Goal: Information Seeking & Learning: Learn about a topic

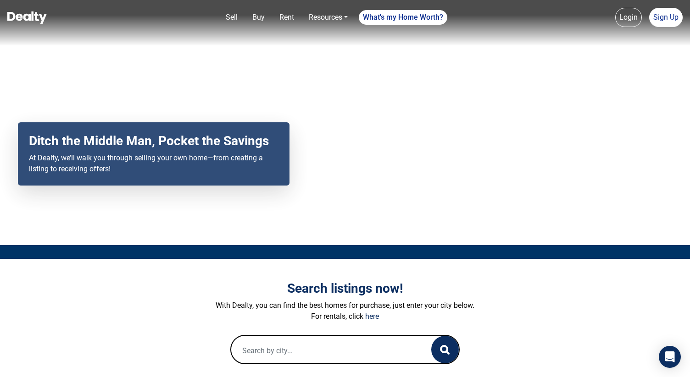
click at [270, 347] on input "text" at bounding box center [322, 350] width 182 height 29
paste input "2500 N Fremont BLVD, Flagstaff, AZ 86001"
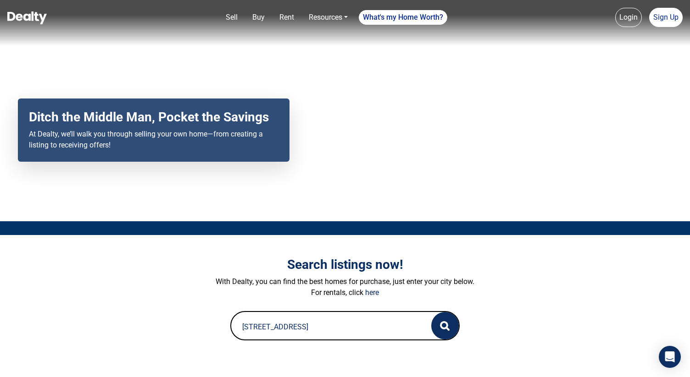
scroll to position [27, 0]
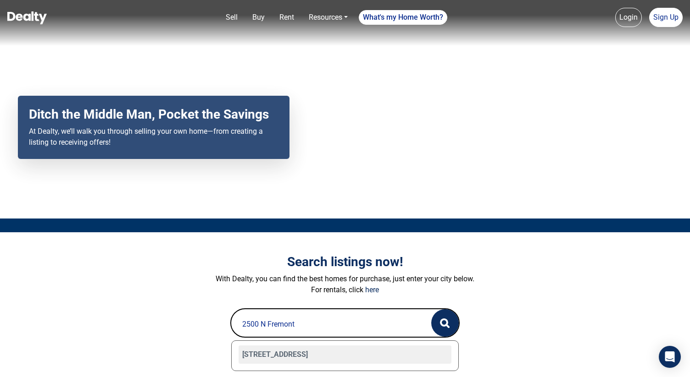
click at [278, 353] on div "2500 N Fremont Boulevard, Flagstaff, AZ 86001" at bounding box center [345, 355] width 213 height 18
type input "2500 N Fremont Boulevard, Flagstaff, AZ 86001"
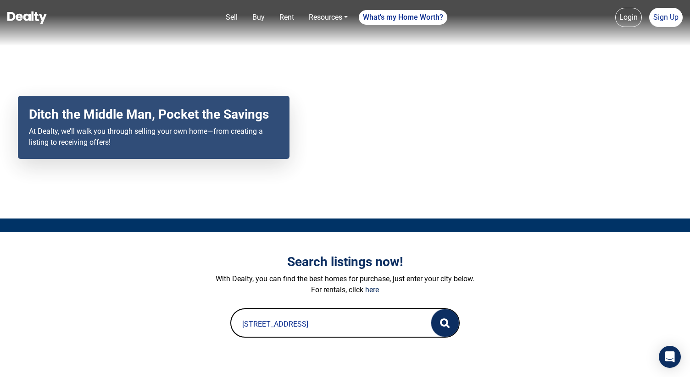
click at [442, 328] on icon "button" at bounding box center [445, 324] width 10 height 10
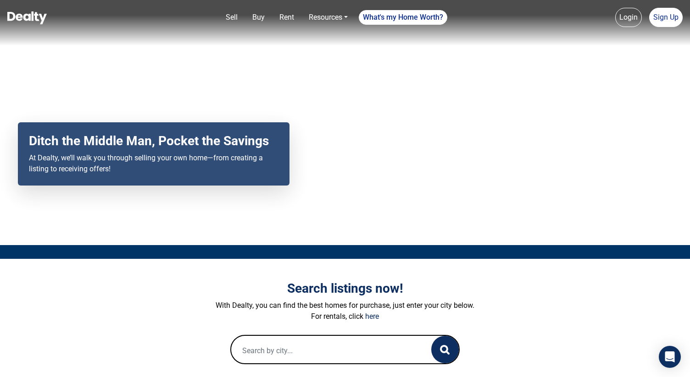
click at [628, 17] on link "Login" at bounding box center [628, 17] width 27 height 19
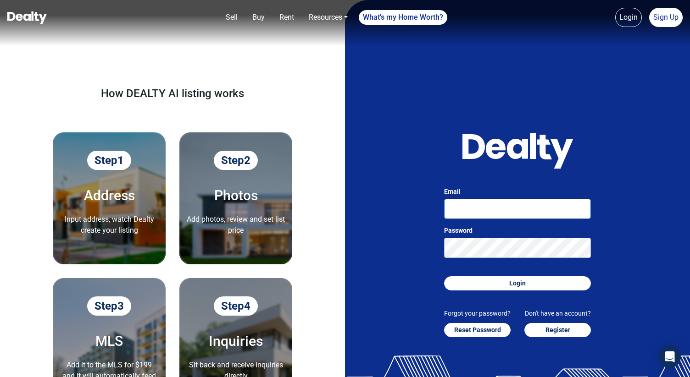
click at [505, 208] on input "Email" at bounding box center [517, 209] width 147 height 20
click at [444, 277] on button "Login" at bounding box center [517, 284] width 147 height 14
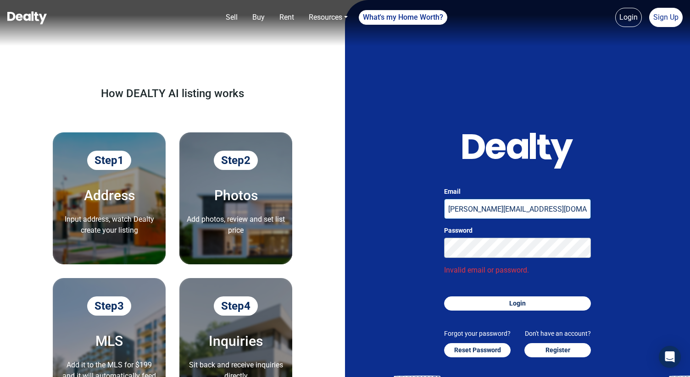
click at [496, 208] on input "suryaprakash+2@getcarnera.com" at bounding box center [517, 209] width 147 height 20
type input "suryaprakash+62@getcarnera.com"
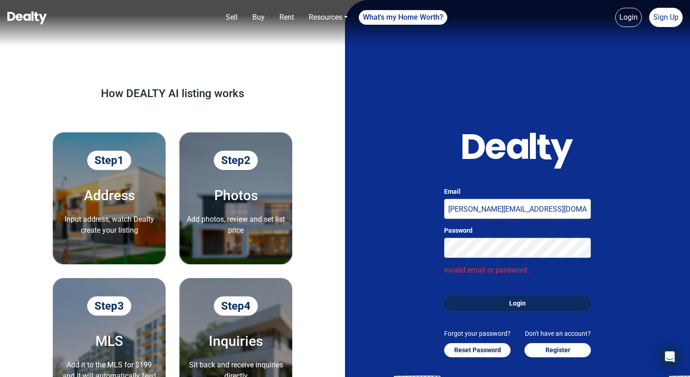
click at [496, 302] on button "Login" at bounding box center [517, 304] width 147 height 14
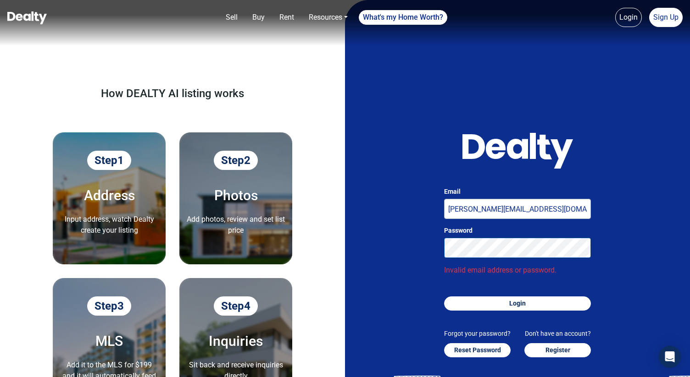
click at [444, 297] on button "Login" at bounding box center [517, 304] width 147 height 14
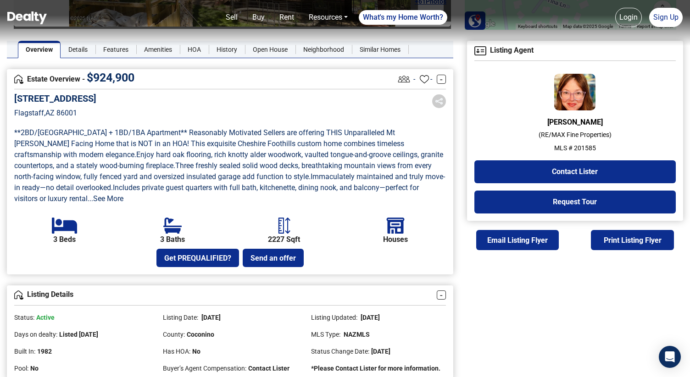
scroll to position [197, 0]
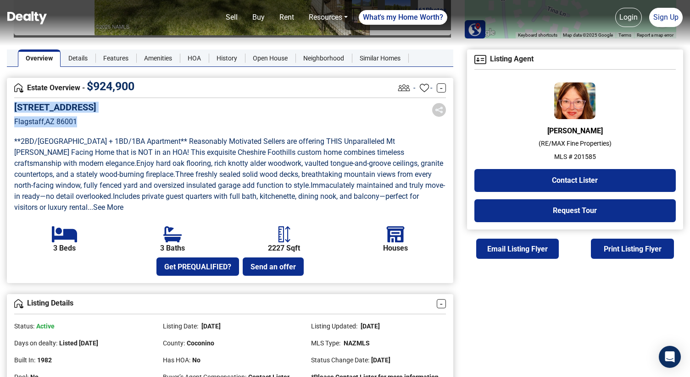
drag, startPoint x: 79, startPoint y: 123, endPoint x: 14, endPoint y: 107, distance: 66.6
click at [14, 107] on div "2500 N Fremont Boulevard Flagstaff , AZ 86001" at bounding box center [55, 121] width 82 height 39
copy div "2500 N Fremont Boulevard Flagstaff , AZ 86001"
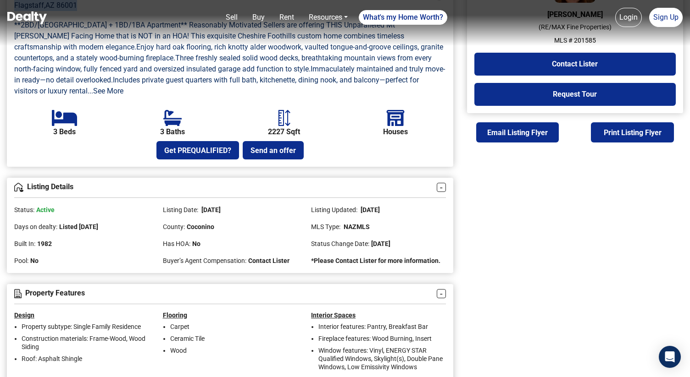
scroll to position [0, 0]
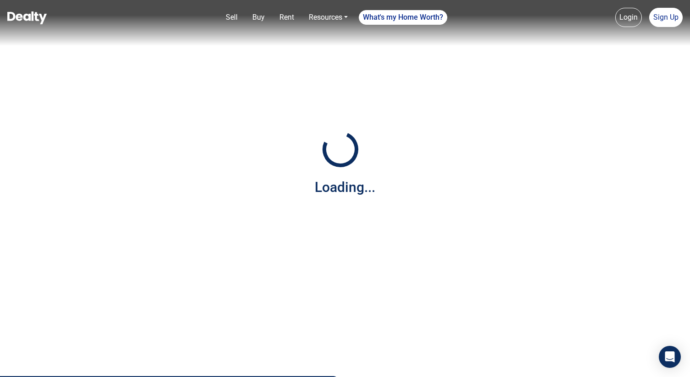
scroll to position [36, 0]
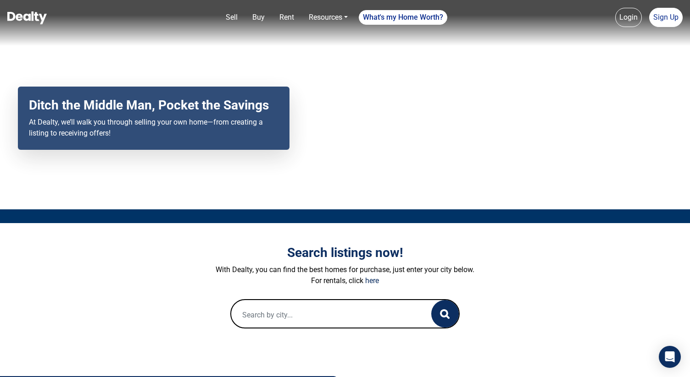
click at [289, 305] on input "text" at bounding box center [322, 314] width 182 height 29
paste input "3420 W [PERSON_NAME]"
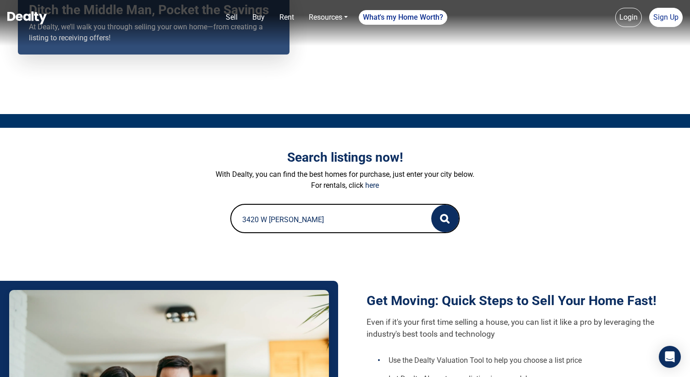
scroll to position [132, 0]
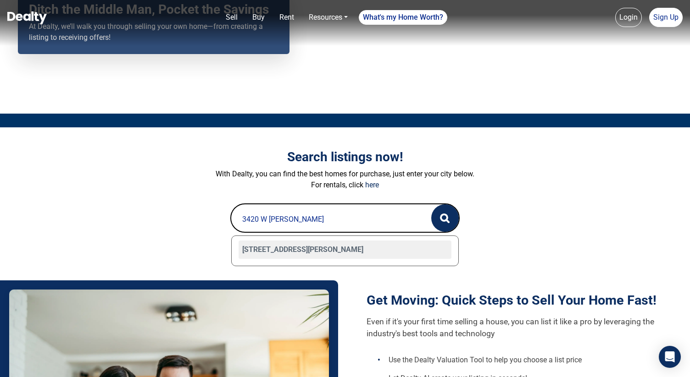
click at [315, 252] on div "[STREET_ADDRESS][PERSON_NAME]" at bounding box center [345, 250] width 213 height 18
type input "3420 W Wilson Drive, Flagstaff, AZ 86001"
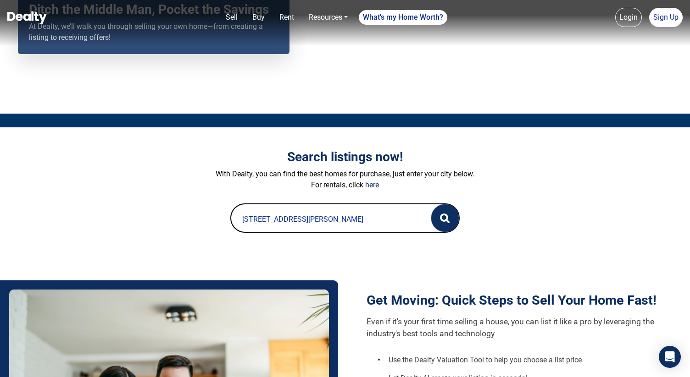
click at [448, 214] on icon "button" at bounding box center [445, 219] width 10 height 10
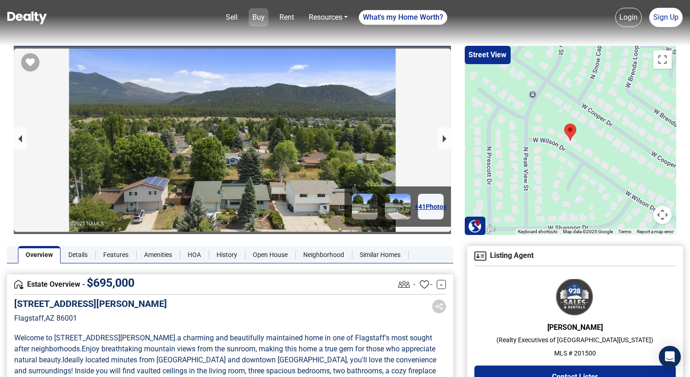
click at [266, 17] on link "Buy" at bounding box center [259, 17] width 20 height 18
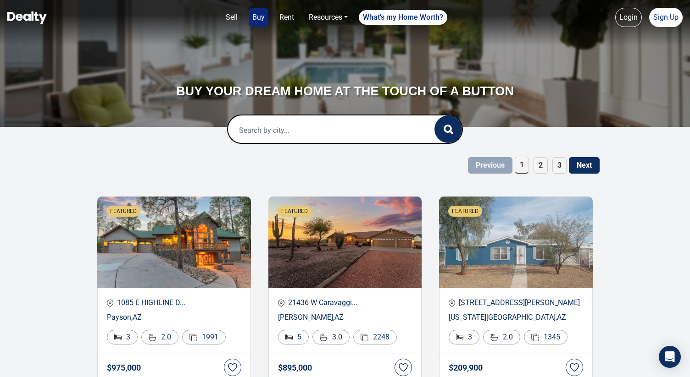
click at [253, 129] on input "text" at bounding box center [322, 130] width 188 height 29
paste input "03 & 205 S Spring"
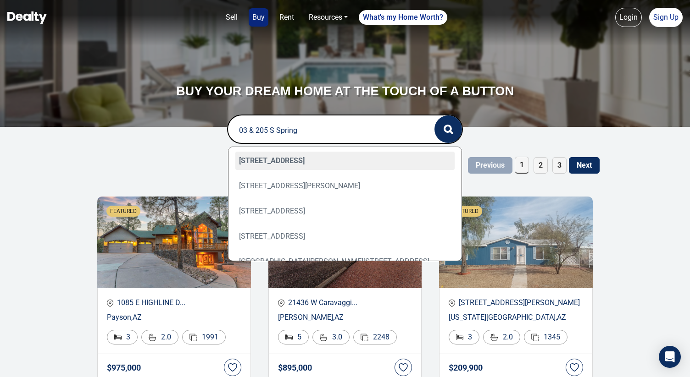
click at [240, 131] on input "03 & 205 S Spring" at bounding box center [322, 130] width 188 height 29
click at [308, 135] on input "203 & 205 S Spring" at bounding box center [322, 130] width 188 height 29
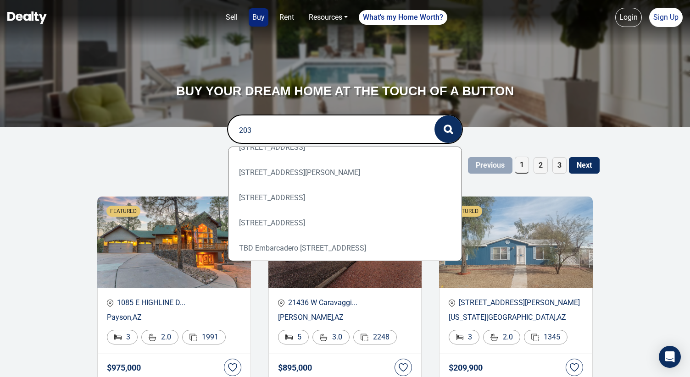
scroll to position [143, 0]
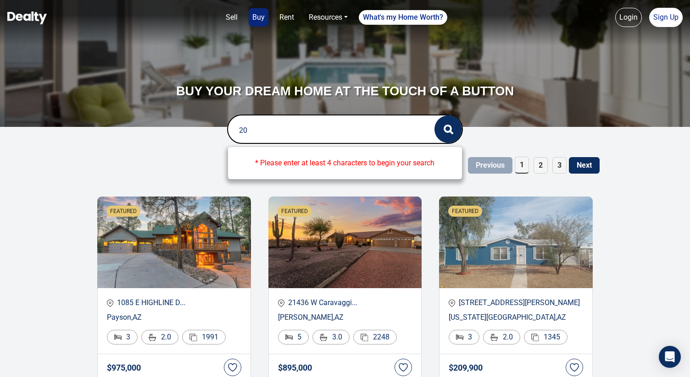
type input "2"
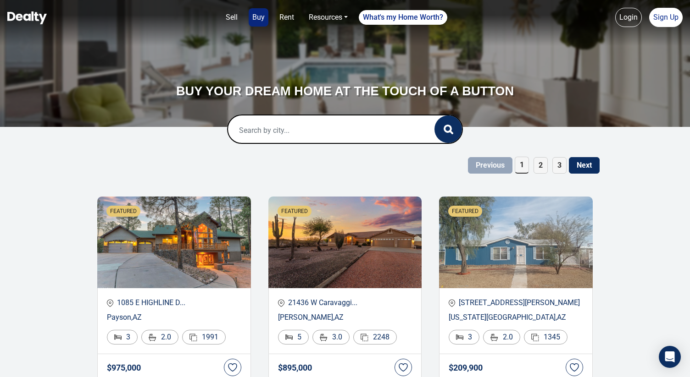
paste input "203 & 205 S Spring"
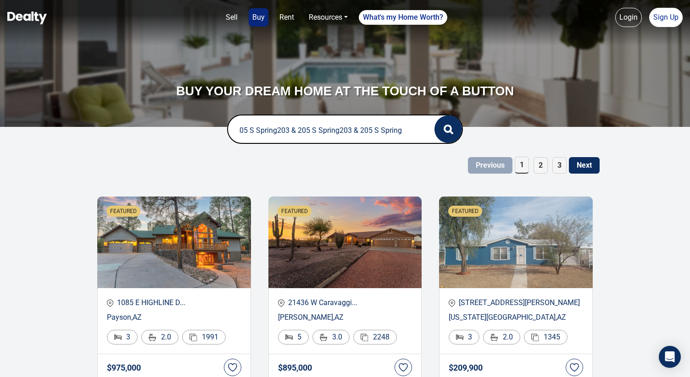
paste input "203 & 205 S Spring"
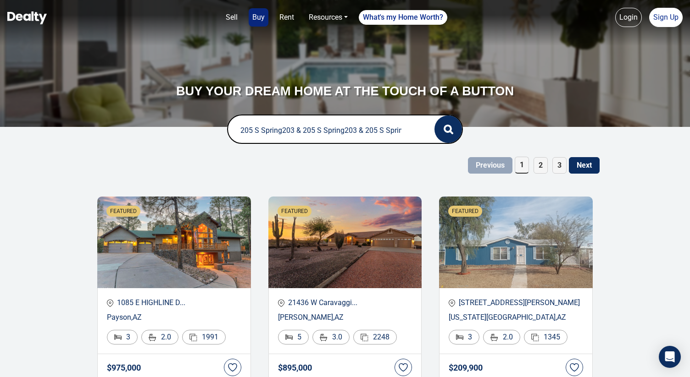
paste input "203 & 205 S Spring"
paste
type input "203 & 205 S Spring203 & 205 S Spring203 & 205 S Spring203 & 205 S Spring203 & 2…"
paste input "203 & 205 S Spring"
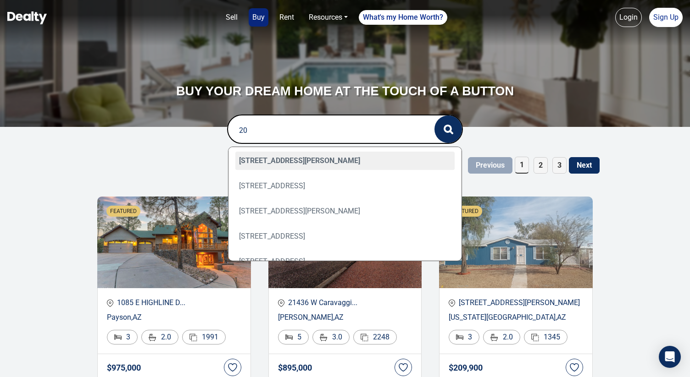
type input "2"
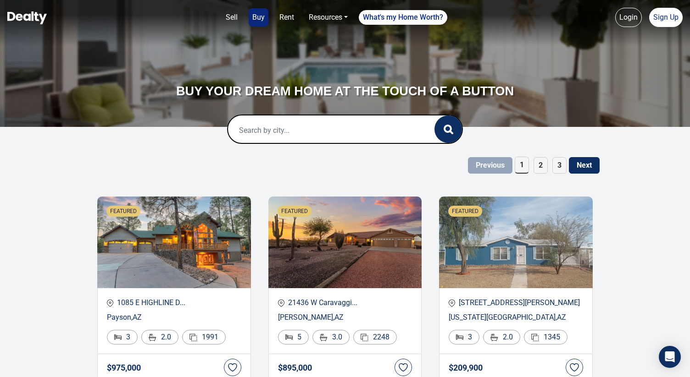
click at [340, 135] on input "text" at bounding box center [322, 130] width 188 height 29
paste input "207 S Beaver ST 202, Flagstaff,"
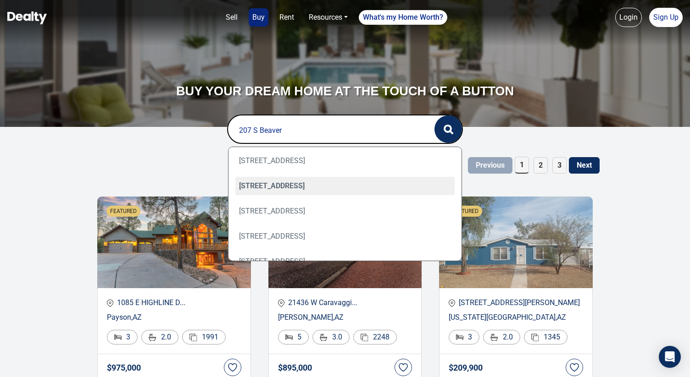
click at [308, 188] on div "207 S Beaver Street, 202, Flagstaff, AZ 86001" at bounding box center [345, 186] width 220 height 18
type input "207 S Beaver Street, 202, Flagstaff, AZ 86001"
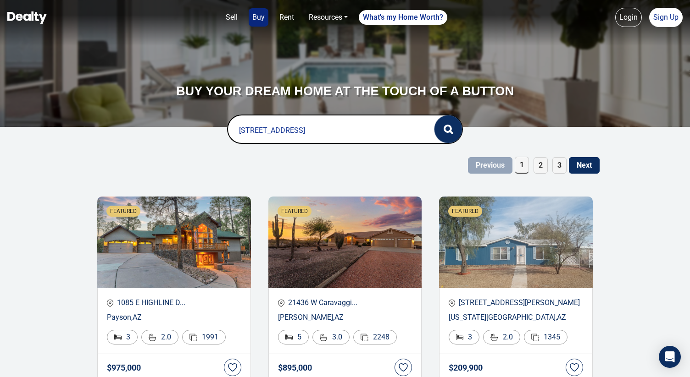
click at [448, 128] on icon "button" at bounding box center [449, 130] width 10 height 10
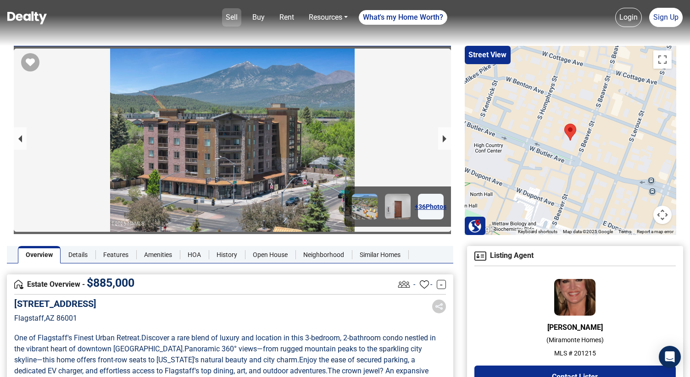
click at [229, 18] on link "Sell" at bounding box center [231, 17] width 19 height 18
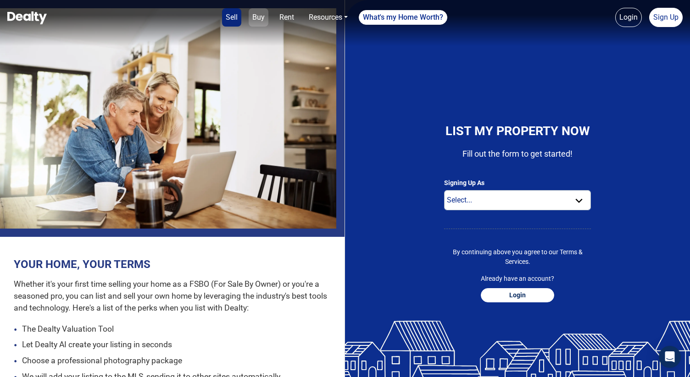
click at [253, 20] on link "Buy" at bounding box center [259, 17] width 20 height 18
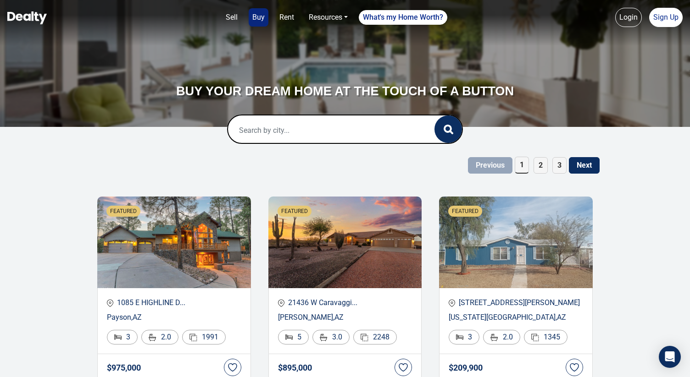
click at [294, 132] on input "text" at bounding box center [322, 130] width 188 height 29
click at [288, 152] on div "Flagstaff, [GEOGRAPHIC_DATA], [GEOGRAPHIC_DATA]" at bounding box center [345, 161] width 220 height 18
type input "Flagstaff, [GEOGRAPHIC_DATA], [GEOGRAPHIC_DATA]"
click at [450, 133] on icon "button" at bounding box center [451, 132] width 2 height 2
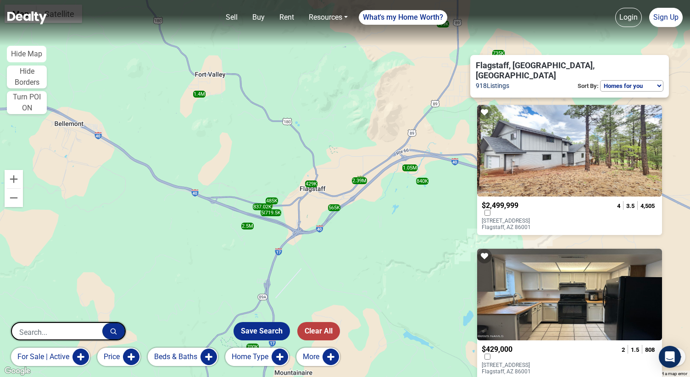
click at [627, 80] on select "Homes for you Price (Low to High) Price (High to Low) Newest" at bounding box center [631, 85] width 63 height 11
select select "newest"
click at [600, 80] on select "Homes for you Price (Low to High) Price (High to Low) Newest" at bounding box center [631, 85] width 63 height 11
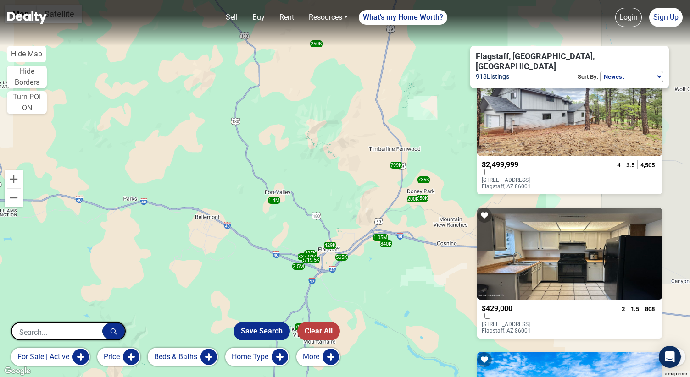
scroll to position [39, 0]
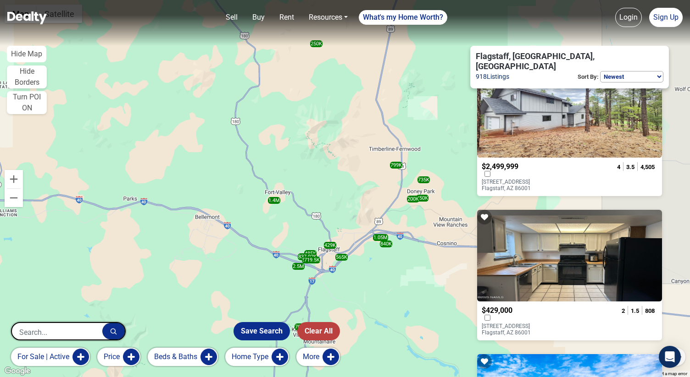
click at [555, 179] on p "[STREET_ADDRESS]" at bounding box center [519, 185] width 74 height 13
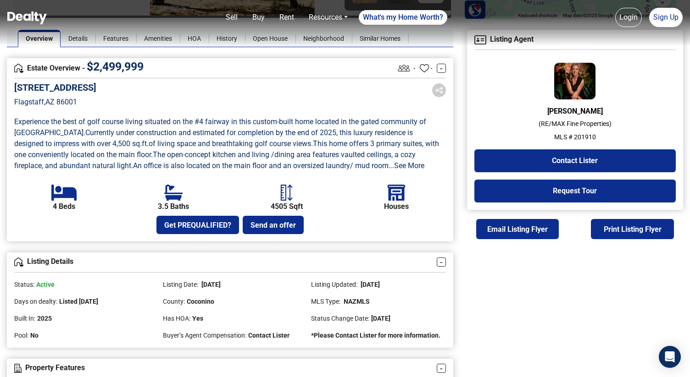
scroll to position [216, 0]
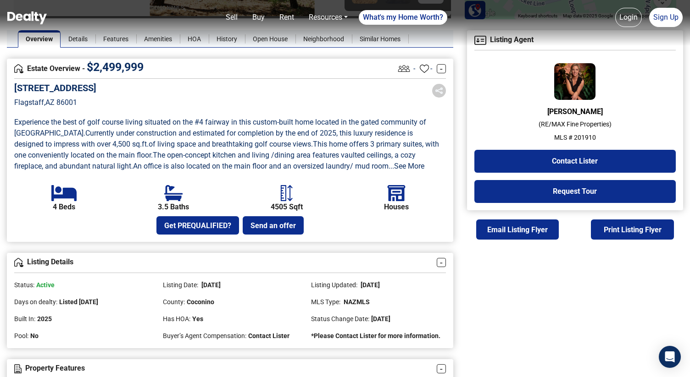
click at [582, 136] on p "MLS # 201910" at bounding box center [574, 138] width 201 height 10
copy p "201910"
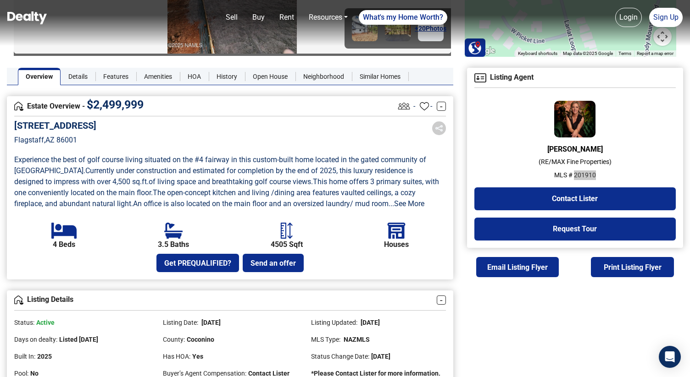
scroll to position [72, 0]
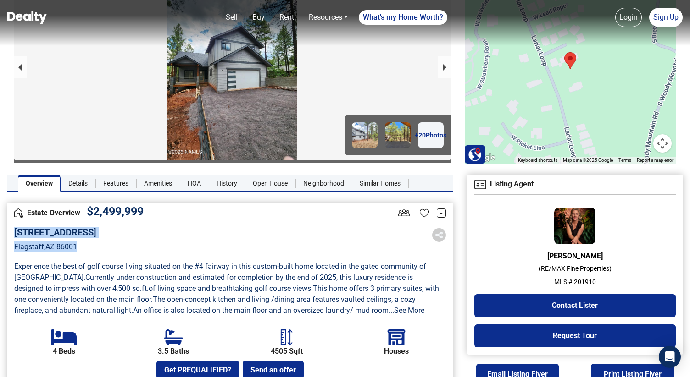
drag, startPoint x: 78, startPoint y: 245, endPoint x: 11, endPoint y: 230, distance: 67.8
click at [11, 230] on div "Estate Overview - $ 2,499,999 - - - 4120 Lariat Loop Flagstaff , AZ 86001 Exper…" at bounding box center [230, 294] width 446 height 183
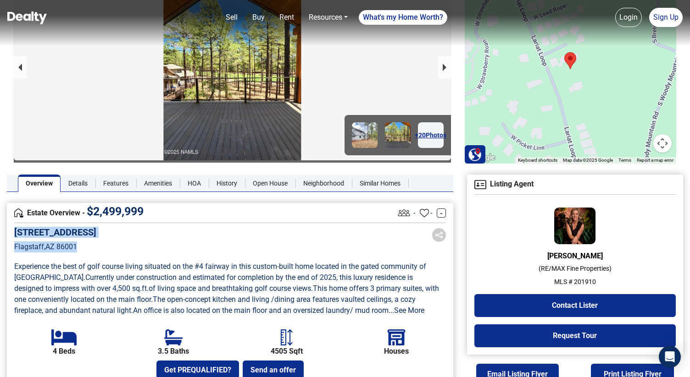
copy div "4120 Lariat Loop Flagstaff , AZ 86001"
